Goal: Information Seeking & Learning: Learn about a topic

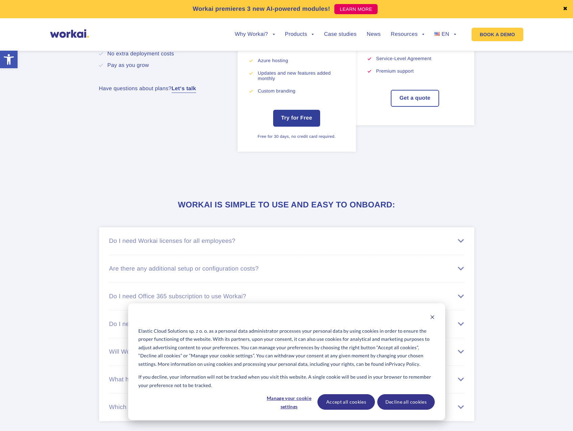
scroll to position [3783, 0]
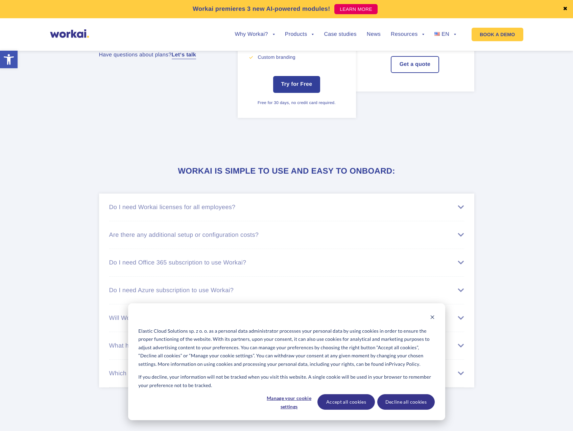
click at [268, 289] on li "Do I need Azure subscription to use Workai? You don’t need your own Azure subsc…" at bounding box center [286, 291] width 355 height 28
click at [248, 293] on div "Do I need Azure subscription to use Workai?" at bounding box center [286, 290] width 355 height 7
drag, startPoint x: 112, startPoint y: 311, endPoint x: 247, endPoint y: 326, distance: 134.9
click at [247, 326] on li "Do I need Azure subscription to use Workai? You don’t need your own Azure subsc…" at bounding box center [286, 306] width 355 height 58
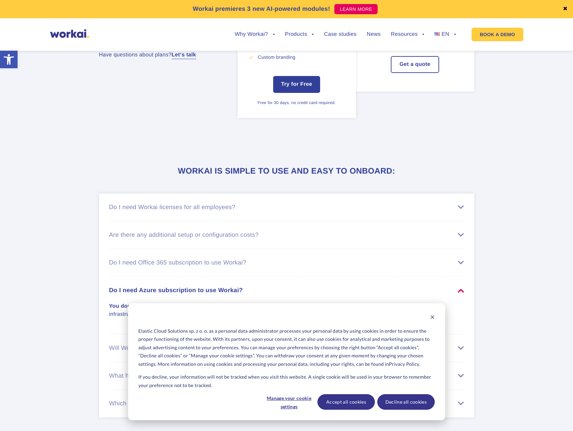
drag, startPoint x: 240, startPoint y: 321, endPoint x: 102, endPoint y: 303, distance: 139.6
click at [102, 303] on ul "Do I need Workai licenses for all employees? Each employee who has access to wo…" at bounding box center [286, 306] width 375 height 224
drag, startPoint x: 102, startPoint y: 303, endPoint x: 110, endPoint y: 305, distance: 8.7
click at [109, 305] on div "You don’t need your own Azure subscription to use Workai. This is one of the Sa…" at bounding box center [286, 306] width 355 height 25
click at [110, 305] on div "You don’t need your own Azure subscription to use Workai. This is one of the Sa…" at bounding box center [286, 306] width 355 height 25
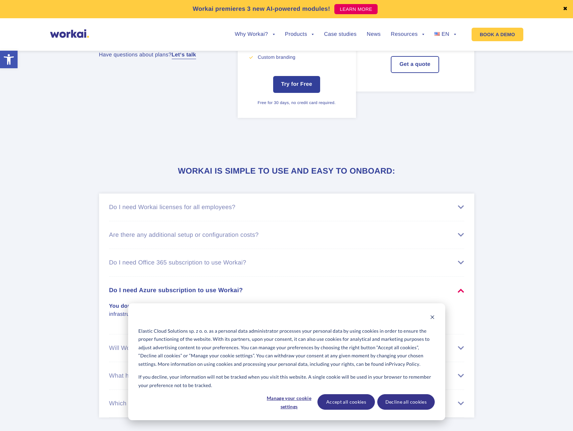
click at [111, 305] on div "You don’t need your own Azure subscription to use Workai. This is one of the Sa…" at bounding box center [286, 306] width 355 height 25
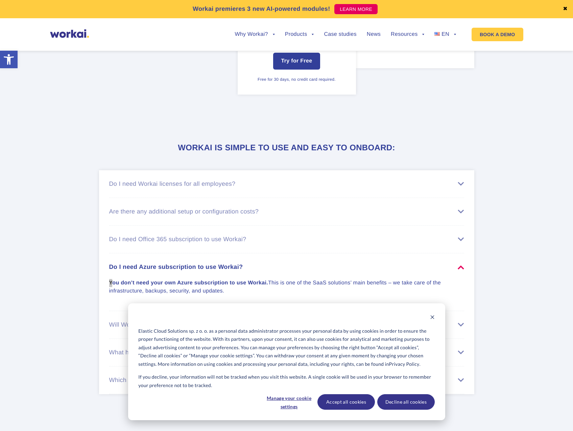
scroll to position [3817, 0]
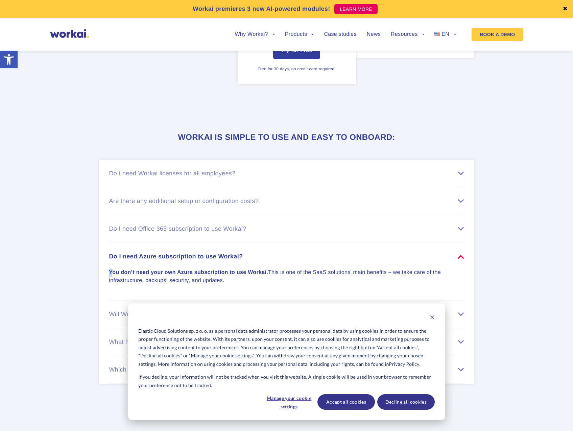
click at [146, 232] on div "Do I need Office 365 subscription to use Workai?" at bounding box center [286, 228] width 355 height 7
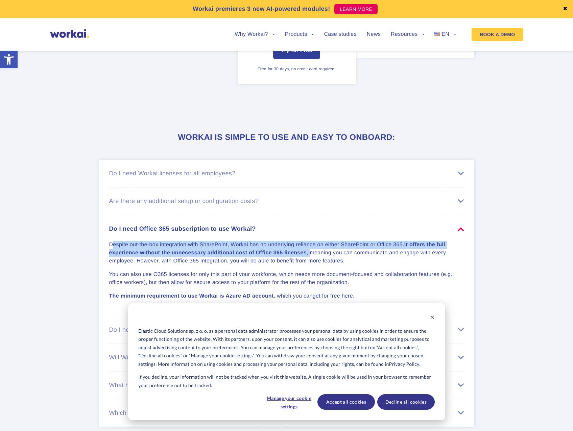
drag, startPoint x: 113, startPoint y: 247, endPoint x: 311, endPoint y: 256, distance: 197.8
click at [311, 256] on p "Despite out-the-box integration with SharePoint, Workai has no underlying relia…" at bounding box center [282, 253] width 347 height 24
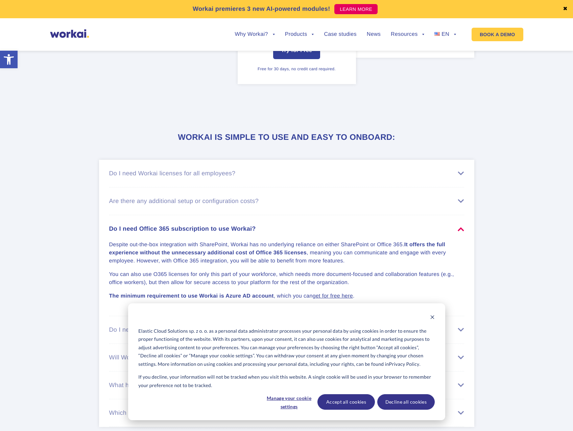
scroll to position [3851, 0]
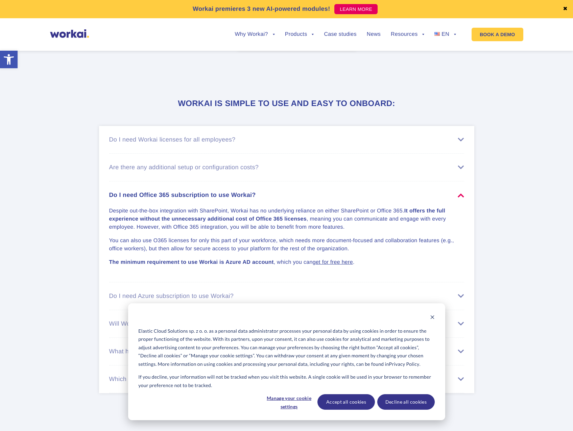
click at [114, 298] on div "Do I need Azure subscription to use Workai?" at bounding box center [286, 296] width 355 height 7
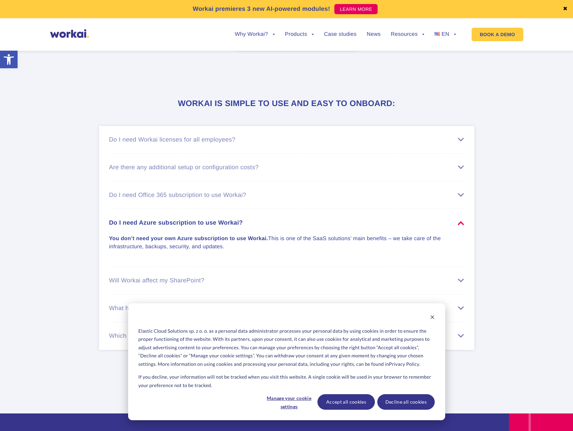
drag, startPoint x: 113, startPoint y: 252, endPoint x: 224, endPoint y: 252, distance: 111.5
click at [224, 251] on p "You don’t need your own Azure subscription to use Workai. This is one of the Sa…" at bounding box center [282, 243] width 347 height 16
drag, startPoint x: 224, startPoint y: 252, endPoint x: 227, endPoint y: 266, distance: 13.7
click at [227, 260] on li "Do I need Azure subscription to use Workai? You don’t need your own Azure subsc…" at bounding box center [286, 238] width 355 height 58
click at [247, 171] on div "Are there any additional setup or configuration costs?" at bounding box center [286, 167] width 355 height 7
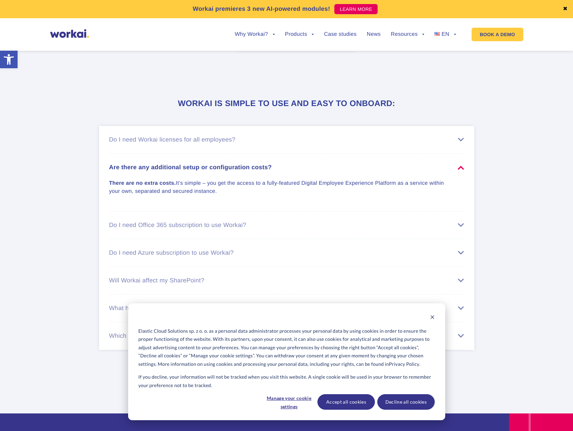
drag, startPoint x: 110, startPoint y: 192, endPoint x: 250, endPoint y: 199, distance: 139.6
click at [250, 196] on p "There are no extra costs. It’s simple – you get the access to a fully-featured …" at bounding box center [282, 187] width 347 height 16
click at [261, 312] on div "What happens when my free 30-day trial expires?" at bounding box center [286, 308] width 355 height 7
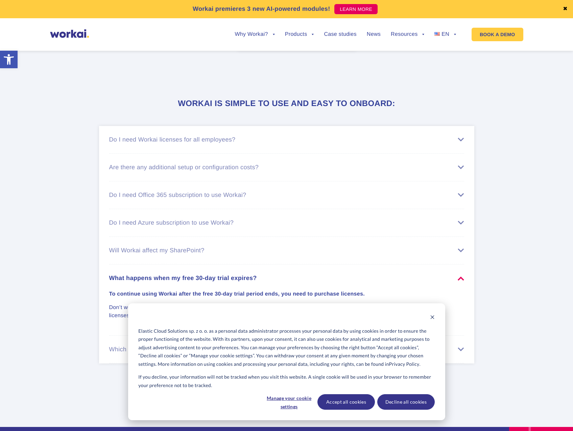
click at [181, 254] on div "Will Workai affect my SharePoint?" at bounding box center [286, 250] width 355 height 7
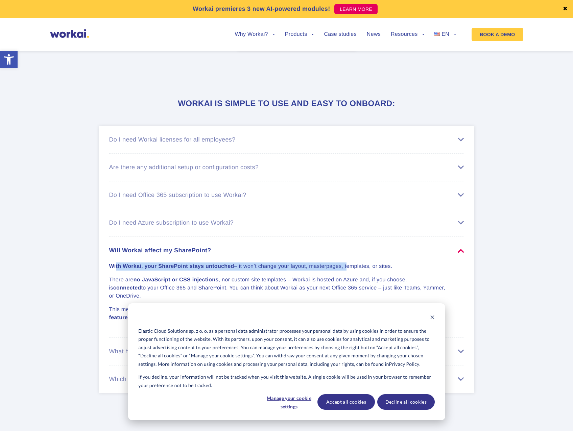
drag, startPoint x: 116, startPoint y: 271, endPoint x: 347, endPoint y: 268, distance: 230.4
click at [347, 268] on p "With Workai, your SharePoint stays untouched – it won’t change your layout, mas…" at bounding box center [282, 266] width 347 height 8
drag, startPoint x: 347, startPoint y: 268, endPoint x: 327, endPoint y: 268, distance: 19.6
click at [347, 268] on p "With Workai, your SharePoint stays untouched – it won’t change your layout, mas…" at bounding box center [282, 266] width 347 height 8
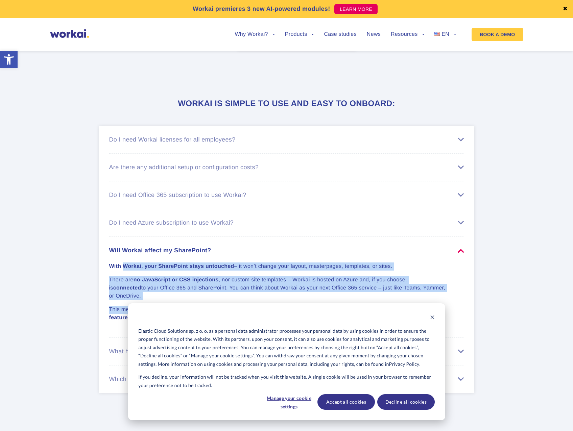
drag, startPoint x: 167, startPoint y: 281, endPoint x: 349, endPoint y: 293, distance: 182.4
click at [349, 293] on div "With Workai, your SharePoint stays untouched – it won’t change your layout, mas…" at bounding box center [286, 288] width 355 height 68
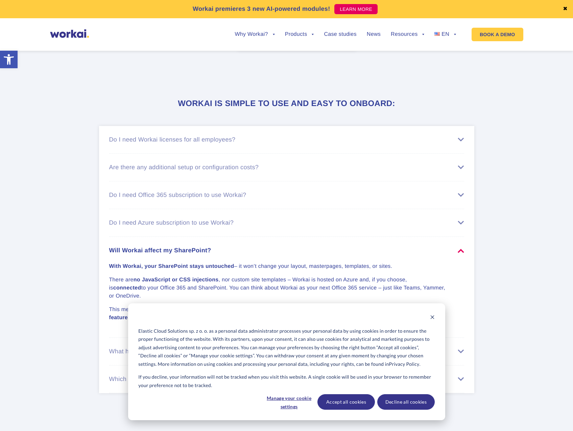
drag, startPoint x: 349, startPoint y: 293, endPoint x: 354, endPoint y: 293, distance: 5.1
click at [354, 293] on p "There are no JavaScript or CSS injections , nor custom site templates – Workai …" at bounding box center [282, 288] width 347 height 24
drag, startPoint x: 138, startPoint y: 268, endPoint x: 263, endPoint y: 262, distance: 124.4
click at [263, 262] on div "With Workai, your SharePoint stays untouched – it won’t change your layout, mas…" at bounding box center [286, 288] width 355 height 68
drag, startPoint x: 263, startPoint y: 262, endPoint x: 266, endPoint y: 271, distance: 9.1
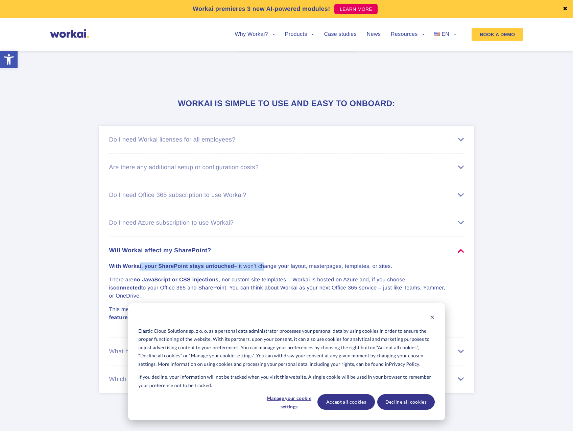
click at [265, 269] on p "With Workai, your SharePoint stays untouched – it won’t change your layout, mas…" at bounding box center [282, 266] width 347 height 8
click at [220, 281] on p "There are no JavaScript or CSS injections , nor custom site templates – Workai …" at bounding box center [282, 288] width 347 height 24
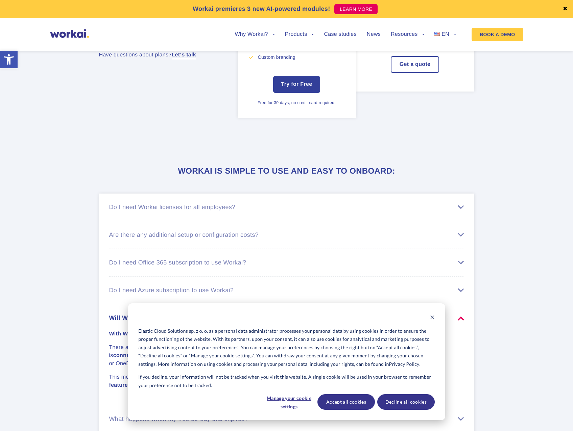
drag, startPoint x: 197, startPoint y: 360, endPoint x: 341, endPoint y: 359, distance: 144.2
click at [341, 359] on p "There are no JavaScript or CSS injections , nor custom site templates – Workai …" at bounding box center [282, 356] width 347 height 24
drag, startPoint x: 341, startPoint y: 359, endPoint x: 433, endPoint y: 365, distance: 92.1
click at [433, 365] on div "With Workai, your SharePoint stays untouched – it won’t change your layout, mas…" at bounding box center [286, 356] width 355 height 68
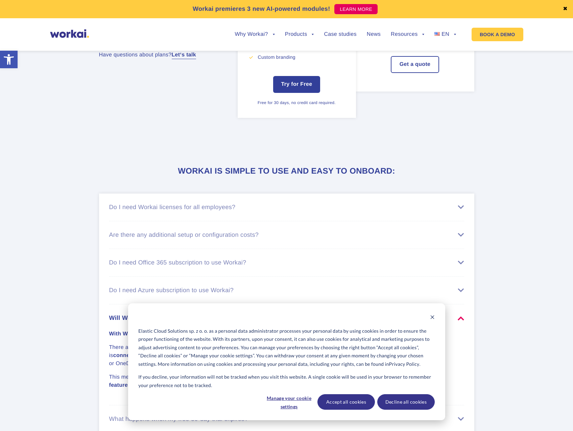
click at [180, 350] on strong "no JavaScript or CSS injections" at bounding box center [175, 348] width 85 height 6
click at [142, 273] on li "Do I need Office 365 subscription to use Workai? Despite out-the-box integratio…" at bounding box center [286, 263] width 355 height 28
click at [154, 266] on div "Do I need Office 365 subscription to use Workai?" at bounding box center [286, 262] width 355 height 7
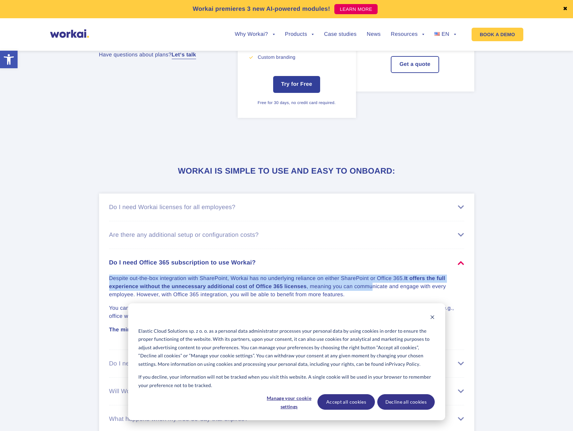
drag, startPoint x: 120, startPoint y: 282, endPoint x: 374, endPoint y: 296, distance: 253.7
click at [374, 296] on p "Despite out-the-box integration with SharePoint, Workai has no underlying relia…" at bounding box center [282, 287] width 347 height 24
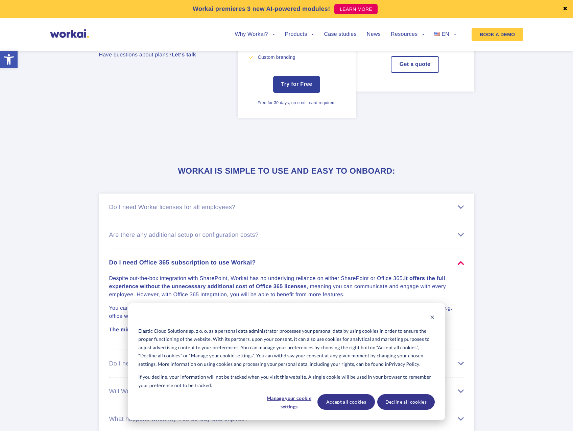
drag, startPoint x: 374, startPoint y: 296, endPoint x: 367, endPoint y: 308, distance: 14.4
click at [368, 308] on div "Despite out-the-box integration with SharePoint, Workai has no underlying relia…" at bounding box center [286, 300] width 355 height 68
click at [457, 266] on div "Do I need Office 365 subscription to use Workai?" at bounding box center [286, 262] width 355 height 7
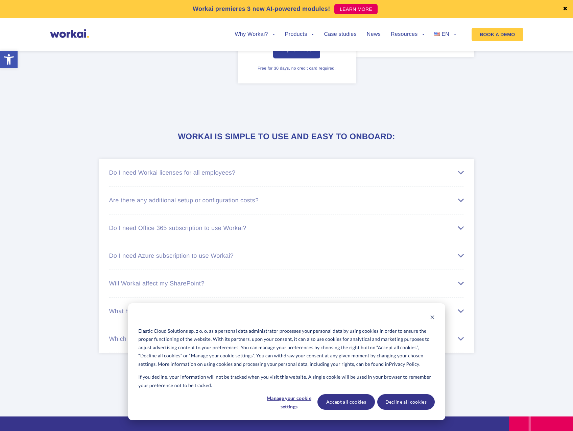
scroll to position [3851, 0]
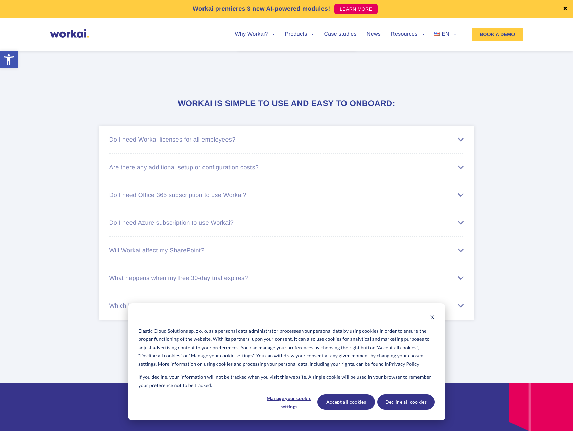
click at [296, 282] on div "What happens when my free 30-day trial expires?" at bounding box center [286, 278] width 355 height 7
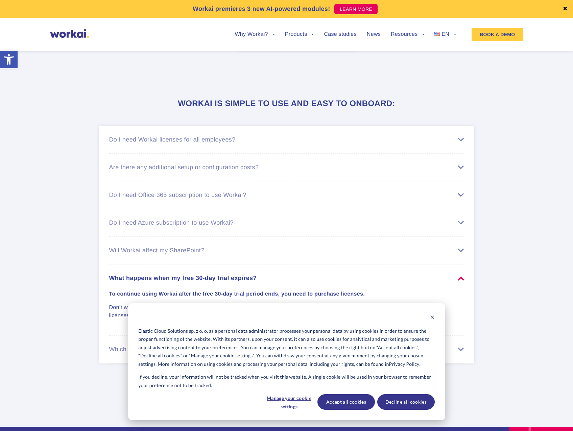
click at [296, 282] on div "What happens when my free 30-day trial expires?" at bounding box center [286, 278] width 355 height 7
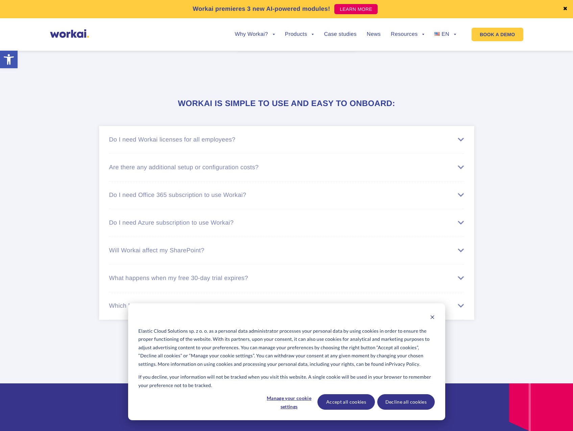
click at [198, 253] on div "Will Workai affect my SharePoint?" at bounding box center [286, 250] width 355 height 7
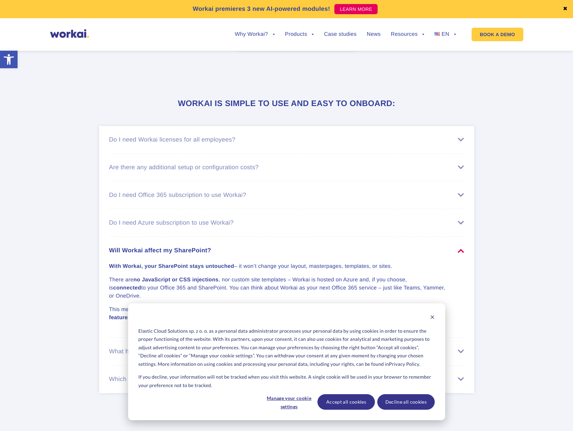
click at [198, 253] on div "Will Workai affect my SharePoint?" at bounding box center [286, 250] width 355 height 7
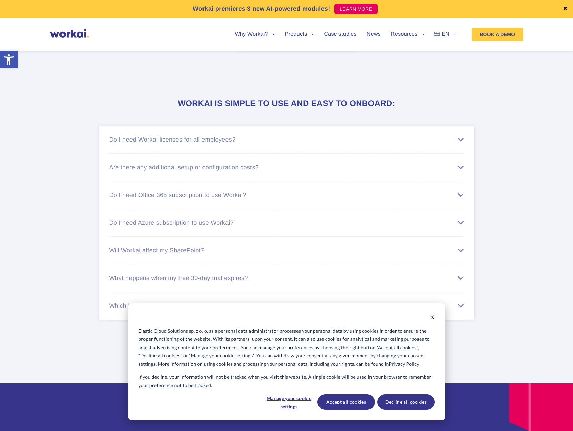
click at [203, 226] on div "Do I need Azure subscription to use Workai?" at bounding box center [286, 222] width 355 height 7
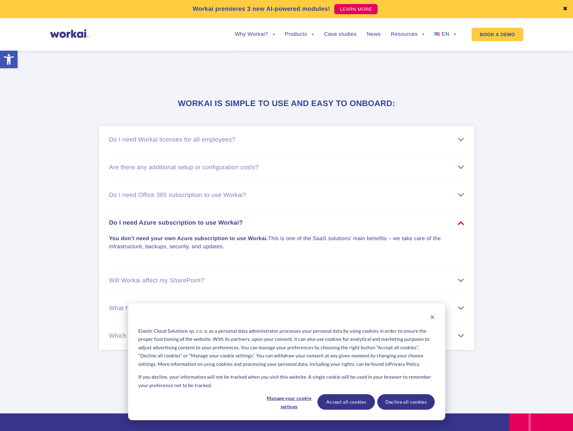
click at [203, 226] on div "Do I need Azure subscription to use Workai?" at bounding box center [286, 222] width 355 height 7
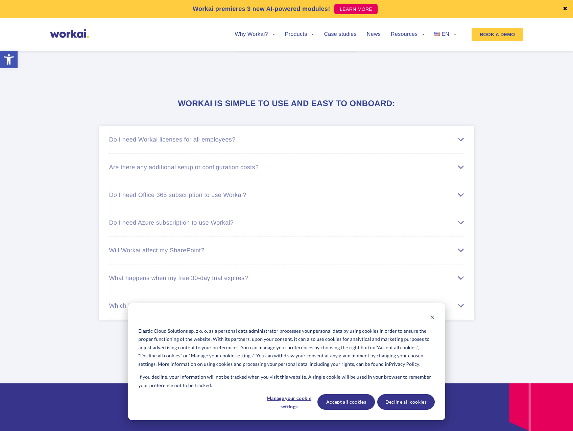
click at [219, 206] on li "Do I need Office 365 subscription to use Workai? Despite out-the-box integratio…" at bounding box center [286, 195] width 355 height 28
click at [223, 199] on div "Do I need Office 365 subscription to use Workai?" at bounding box center [286, 195] width 355 height 7
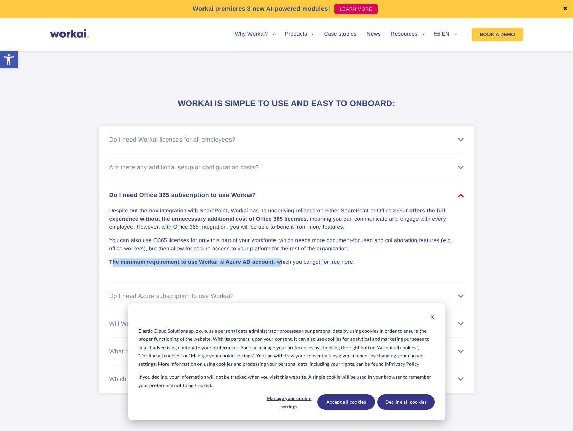
drag, startPoint x: 112, startPoint y: 265, endPoint x: 280, endPoint y: 268, distance: 167.9
click at [280, 266] on p "The minimum requirement to use Workai is Azure AD account , which you can get f…" at bounding box center [282, 262] width 347 height 8
drag, startPoint x: 280, startPoint y: 268, endPoint x: 282, endPoint y: 272, distance: 4.1
click at [282, 272] on li "Do I need Office 365 subscription to use Workai? Despite out-the-box integratio…" at bounding box center [286, 231] width 355 height 101
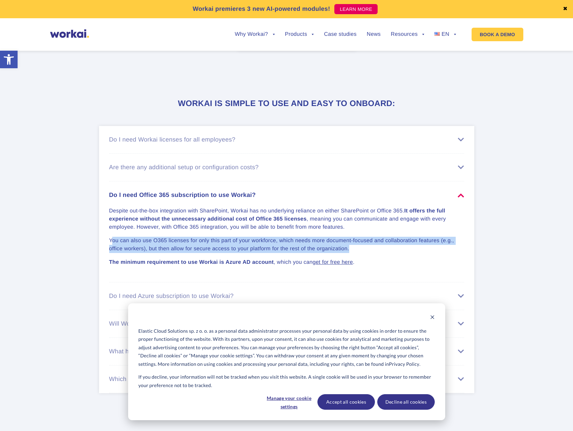
drag, startPoint x: 112, startPoint y: 243, endPoint x: 378, endPoint y: 254, distance: 265.4
click at [378, 253] on p "You can also use O365 licenses for only this part of your workforce, which need…" at bounding box center [282, 245] width 347 height 16
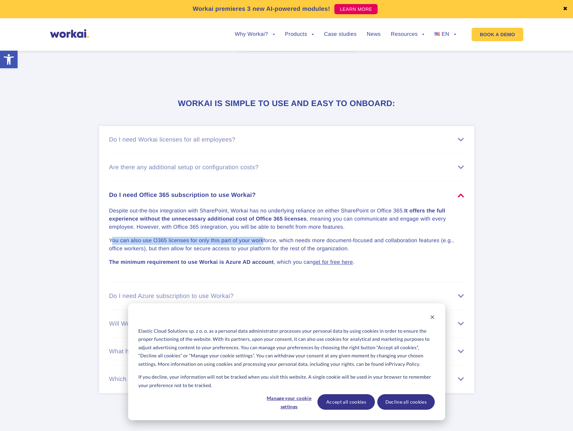
drag, startPoint x: 145, startPoint y: 244, endPoint x: 263, endPoint y: 247, distance: 118.3
click at [263, 247] on p "You can also use O365 licenses for only this part of your workforce, which need…" at bounding box center [282, 245] width 347 height 16
click at [187, 250] on p "You can also use O365 licenses for only this part of your workforce, which need…" at bounding box center [282, 245] width 347 height 16
drag, startPoint x: 109, startPoint y: 244, endPoint x: 307, endPoint y: 244, distance: 198.3
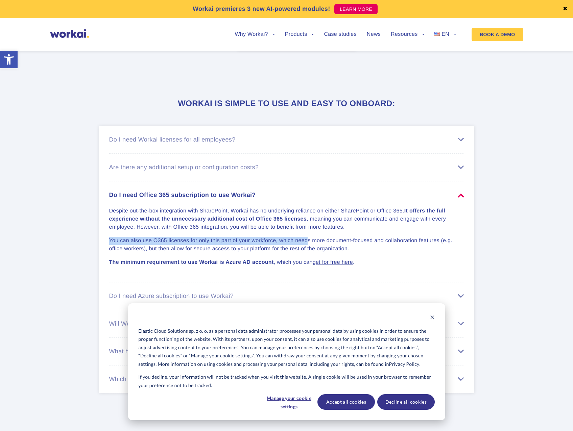
click at [307, 244] on p "You can also use O365 licenses for only this part of your workforce, which need…" at bounding box center [282, 245] width 347 height 16
click at [308, 244] on p "You can also use O365 licenses for only this part of your workforce, which need…" at bounding box center [282, 245] width 347 height 16
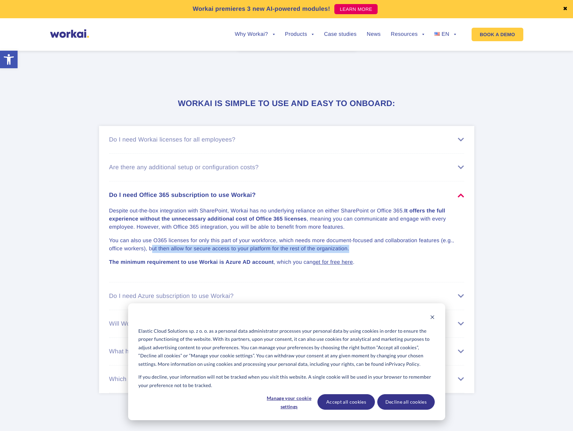
drag, startPoint x: 152, startPoint y: 252, endPoint x: 349, endPoint y: 251, distance: 197.3
click at [349, 251] on p "You can also use O365 licenses for only this part of your workforce, which need…" at bounding box center [282, 245] width 347 height 16
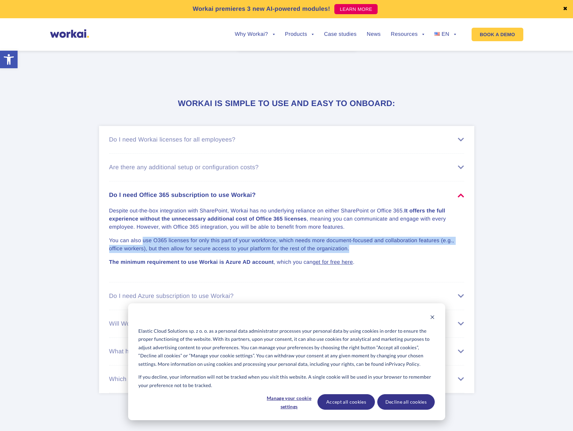
drag, startPoint x: 349, startPoint y: 251, endPoint x: 147, endPoint y: 248, distance: 202.0
click at [147, 248] on p "You can also use O365 licenses for only this part of your workforce, which need…" at bounding box center [282, 245] width 347 height 16
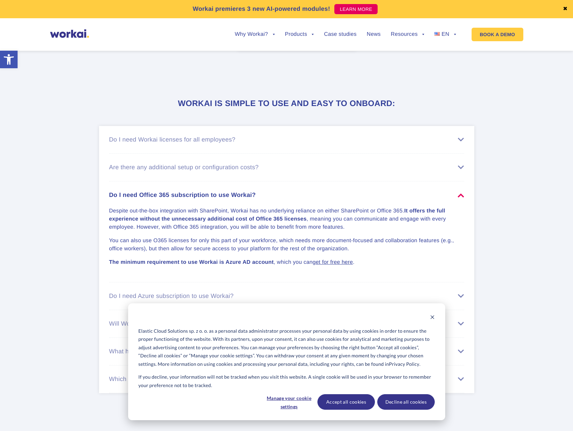
drag, startPoint x: 147, startPoint y: 248, endPoint x: 153, endPoint y: 263, distance: 16.4
click at [153, 263] on p "The minimum requirement to use Workai is Azure AD account , which you can get f…" at bounding box center [282, 262] width 347 height 8
drag, startPoint x: 123, startPoint y: 266, endPoint x: 252, endPoint y: 268, distance: 129.0
click at [252, 265] on strong "The minimum requirement to use Workai is Azure AD account" at bounding box center [191, 262] width 164 height 6
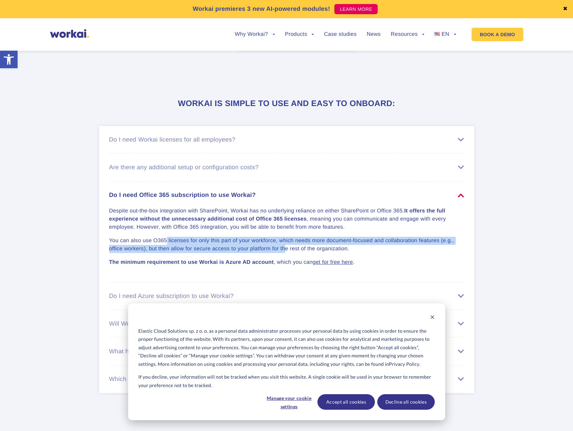
drag, startPoint x: 167, startPoint y: 242, endPoint x: 285, endPoint y: 251, distance: 119.2
click at [285, 251] on p "You can also use O365 licenses for only this part of your workforce, which need…" at bounding box center [282, 245] width 347 height 16
drag, startPoint x: 285, startPoint y: 251, endPoint x: 259, endPoint y: 250, distance: 26.4
click at [283, 252] on p "You can also use O365 licenses for only this part of your workforce, which need…" at bounding box center [282, 245] width 347 height 16
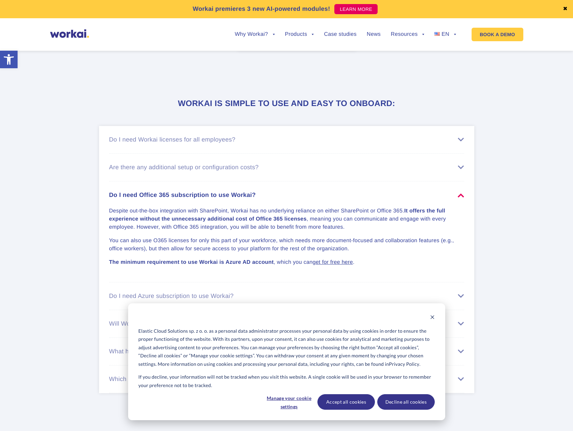
click at [192, 299] on div "Do I need Azure subscription to use Workai?" at bounding box center [286, 296] width 355 height 7
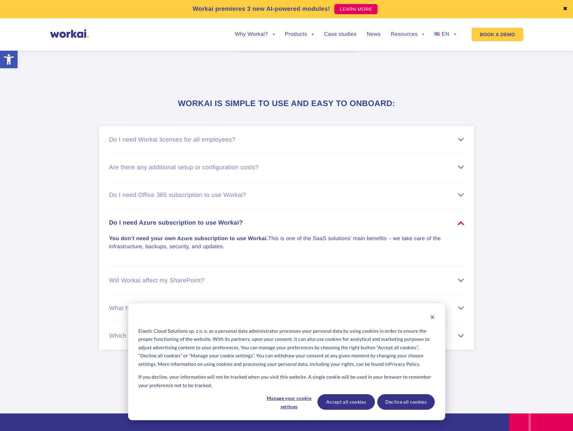
click at [201, 225] on div "Do I need Azure subscription to use Workai?" at bounding box center [286, 222] width 355 height 7
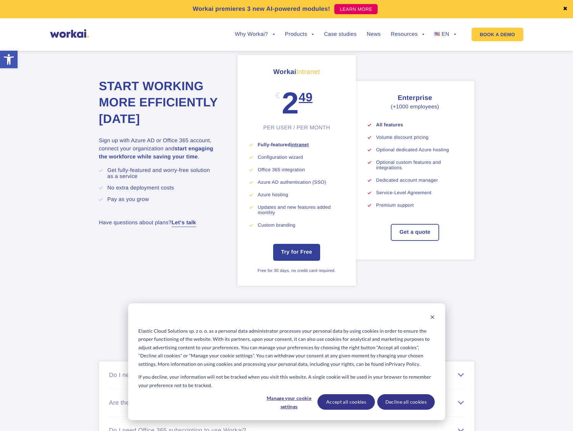
scroll to position [3513, 0]
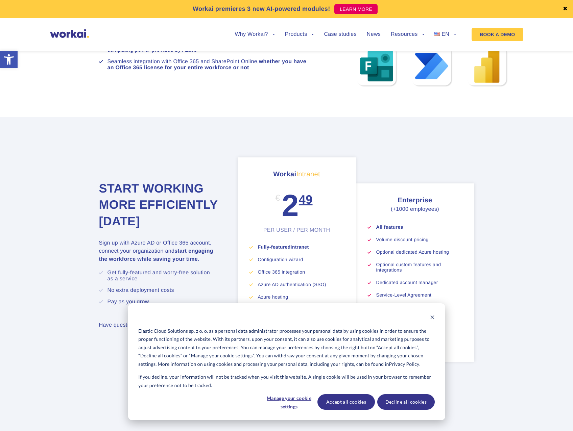
click at [393, 255] on li "Optional dedicated Azure hosting" at bounding box center [419, 251] width 86 height 5
drag, startPoint x: 399, startPoint y: 211, endPoint x: 434, endPoint y: 210, distance: 34.8
click at [434, 210] on p "(+1000 employees)" at bounding box center [414, 209] width 95 height 8
click at [433, 211] on p "(+1000 employees)" at bounding box center [414, 209] width 95 height 8
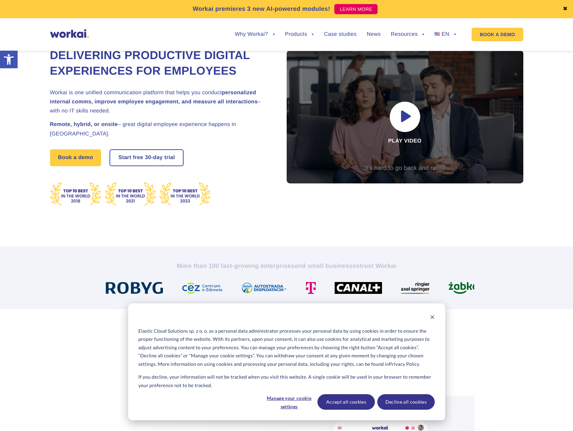
scroll to position [0, 0]
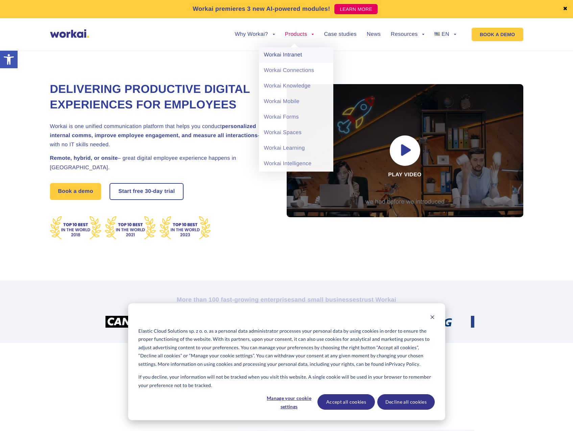
click at [303, 58] on link "Workai Intranet" at bounding box center [296, 55] width 74 height 16
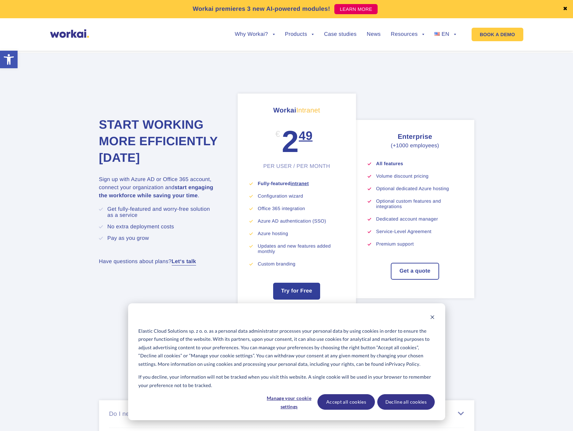
scroll to position [2297, 0]
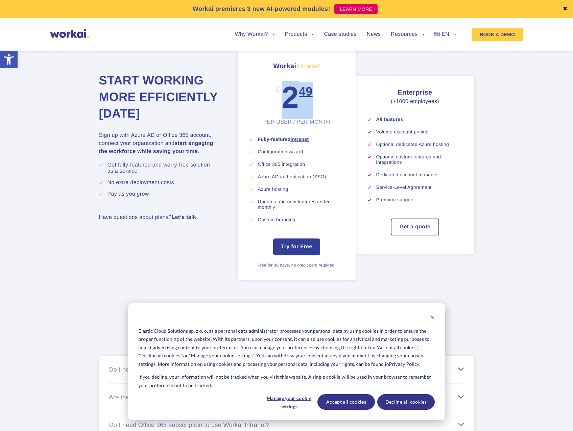
drag, startPoint x: 283, startPoint y: 97, endPoint x: 314, endPoint y: 108, distance: 33.4
click at [314, 108] on div "Workai Intranet € 2 49 PER USER / PER MONTH" at bounding box center [296, 93] width 95 height 64
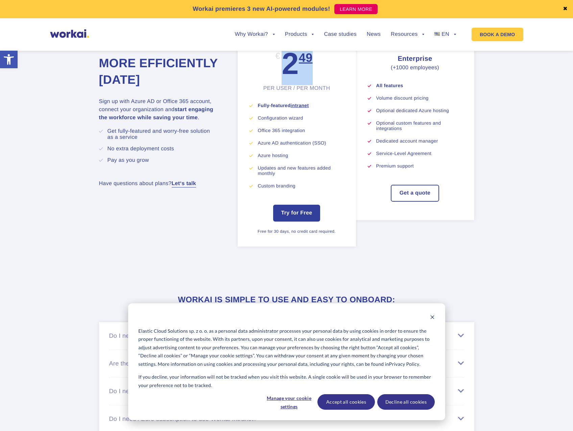
scroll to position [2229, 0]
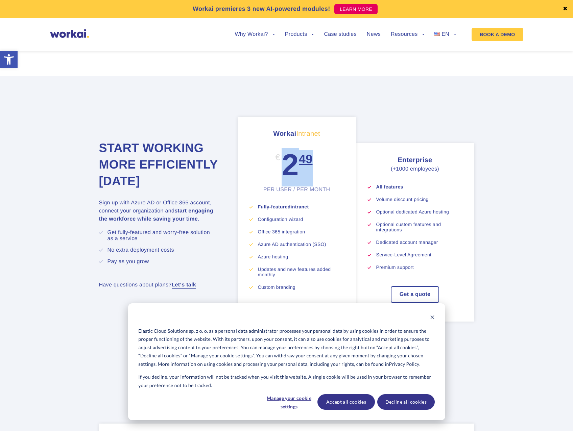
click at [109, 407] on h3 "Workai is simple to use and easy to onboard:" at bounding box center [286, 401] width 375 height 12
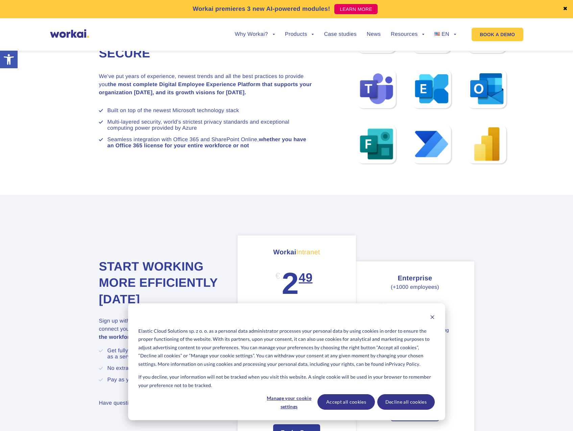
scroll to position [3513, 0]
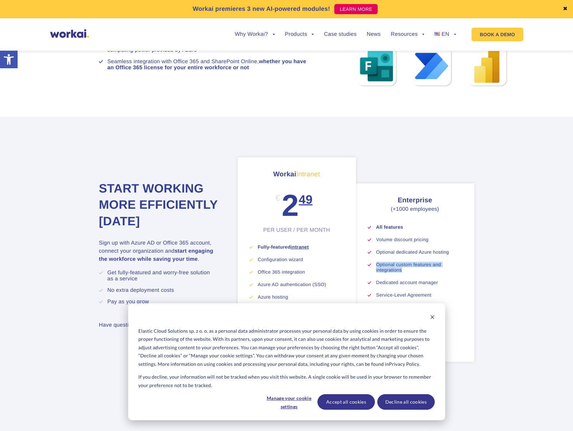
drag, startPoint x: 404, startPoint y: 274, endPoint x: 376, endPoint y: 265, distance: 28.7
click at [376, 265] on ul "All features Volume discount pricing Optional dedicated Azure hosting Optional …" at bounding box center [414, 267] width 95 height 86
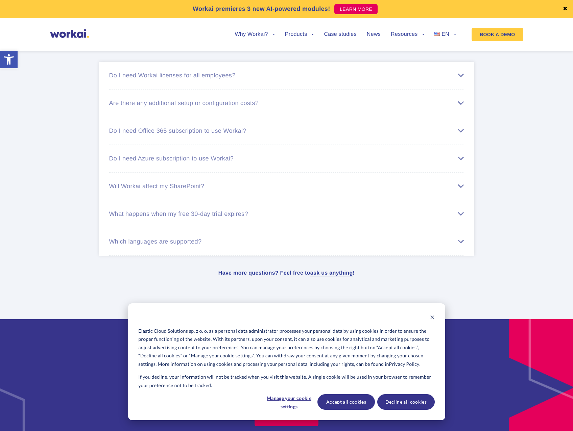
scroll to position [3918, 0]
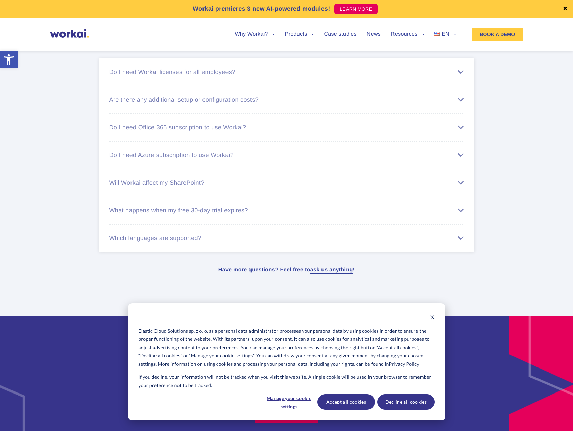
click at [369, 207] on li "What happens when my free 30-day trial expires? To continue using Workai after …" at bounding box center [286, 211] width 355 height 28
click at [371, 214] on div "What happens when my free 30-day trial expires?" at bounding box center [286, 210] width 355 height 7
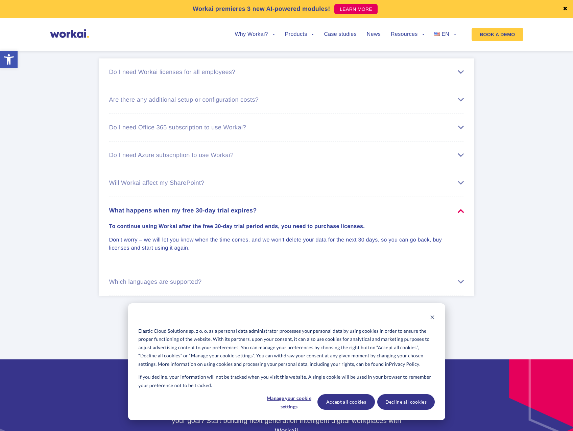
click at [371, 214] on div "What happens when my free 30-day trial expires?" at bounding box center [286, 210] width 355 height 7
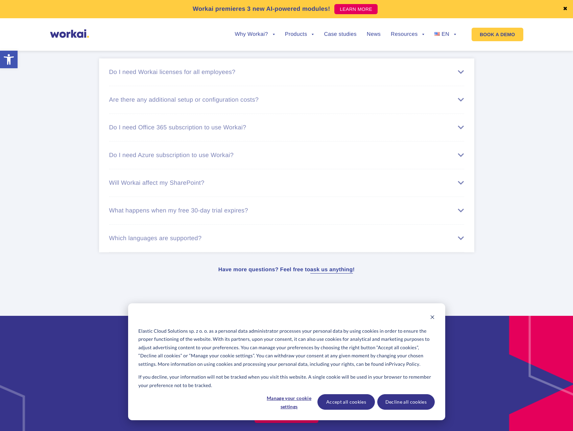
click at [394, 195] on li "Will Workai affect my SharePoint? With Workai, your SharePoint stays untouched …" at bounding box center [286, 183] width 355 height 28
click at [396, 192] on li "Will Workai affect my SharePoint? With Workai, your SharePoint stays untouched …" at bounding box center [286, 183] width 355 height 28
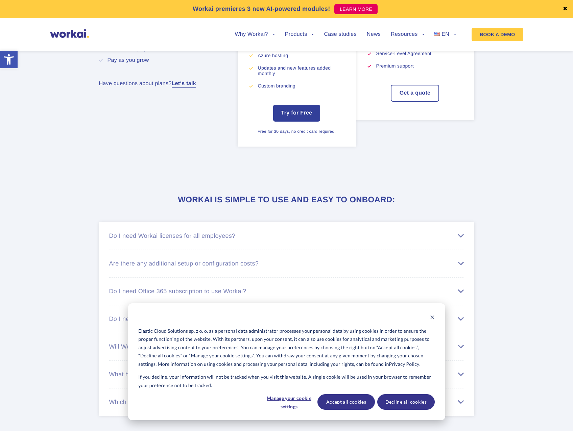
scroll to position [3783, 0]
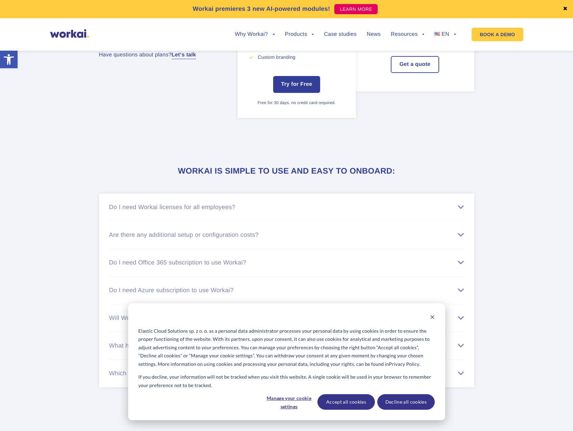
click at [141, 266] on div "Do I need Office 365 subscription to use Workai?" at bounding box center [286, 262] width 355 height 7
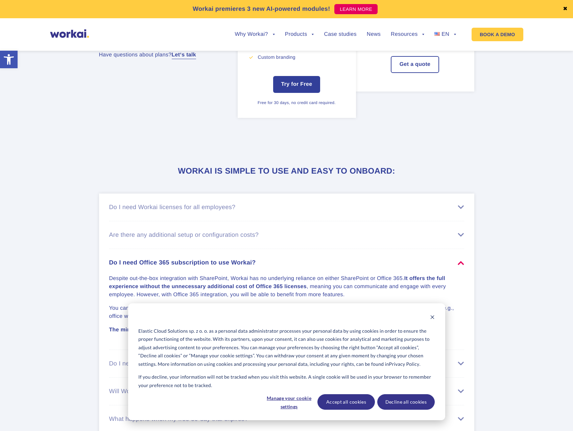
scroll to position [3851, 0]
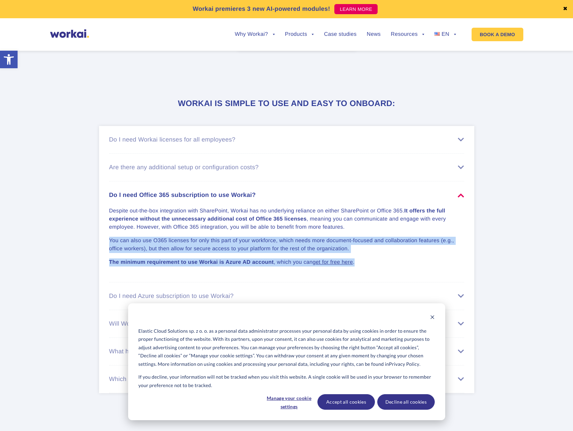
drag, startPoint x: 108, startPoint y: 244, endPoint x: 359, endPoint y: 267, distance: 251.7
click at [359, 267] on ul "Do I need Workai licenses for all employees? Each employee who has access to wo…" at bounding box center [286, 259] width 375 height 267
copy div "You can also use O365 licenses for only this part of your workforce, which need…"
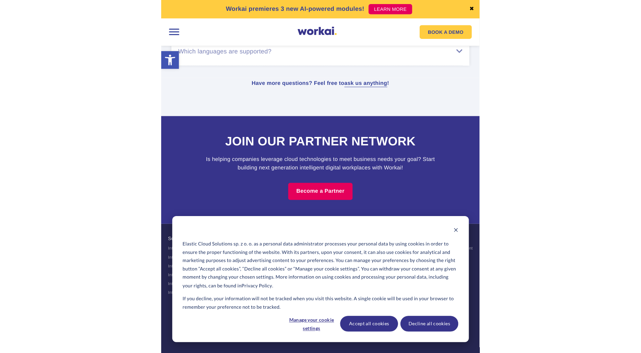
scroll to position [3611, 0]
